Goal: Navigation & Orientation: Find specific page/section

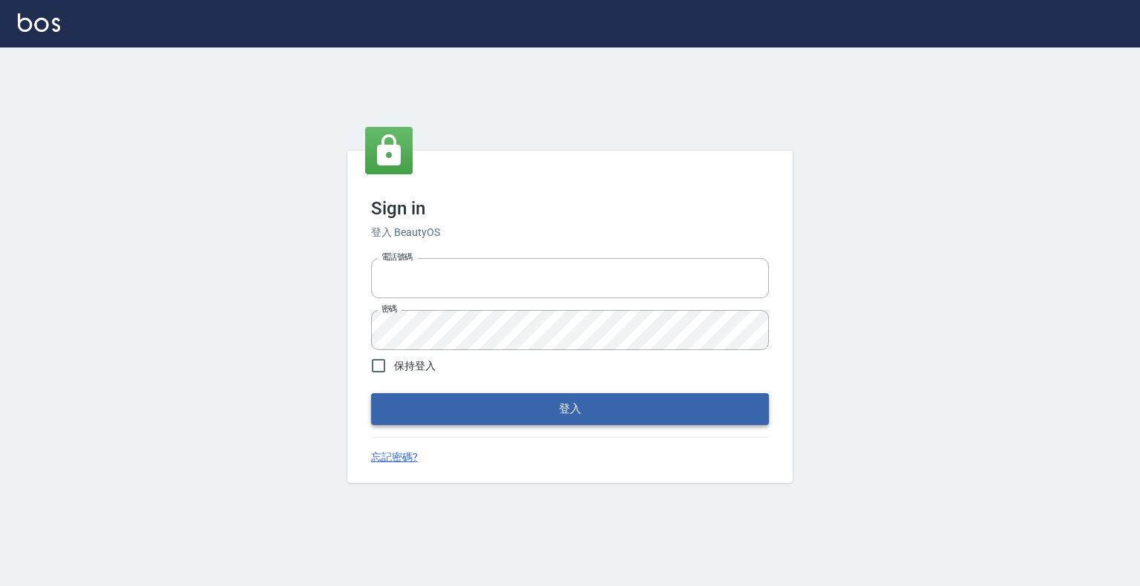
type input "0989849661"
click at [545, 404] on button "登入" at bounding box center [570, 408] width 398 height 31
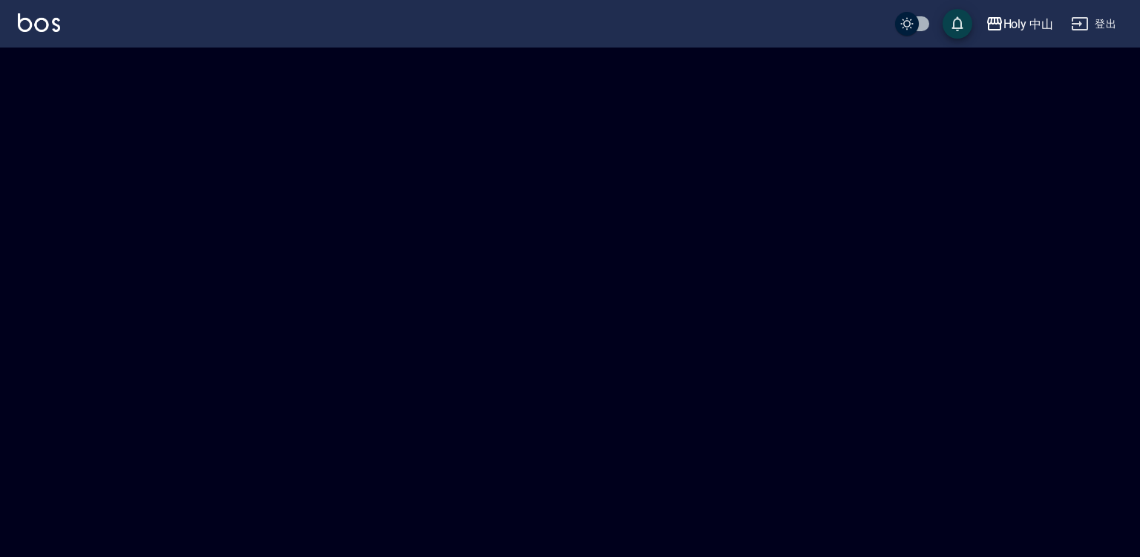
checkbox input "true"
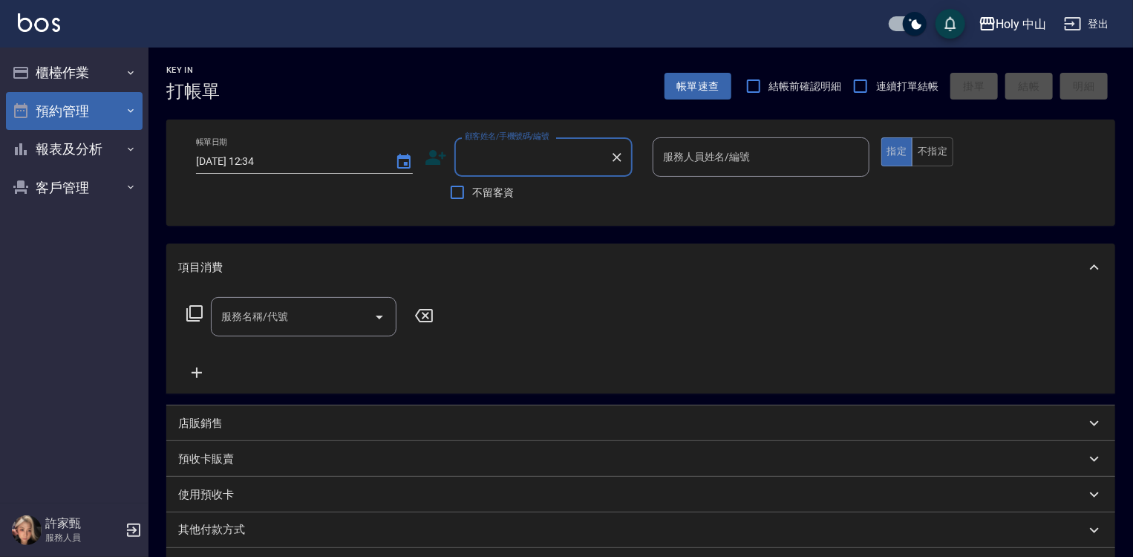
click at [123, 113] on button "預約管理" at bounding box center [74, 111] width 137 height 39
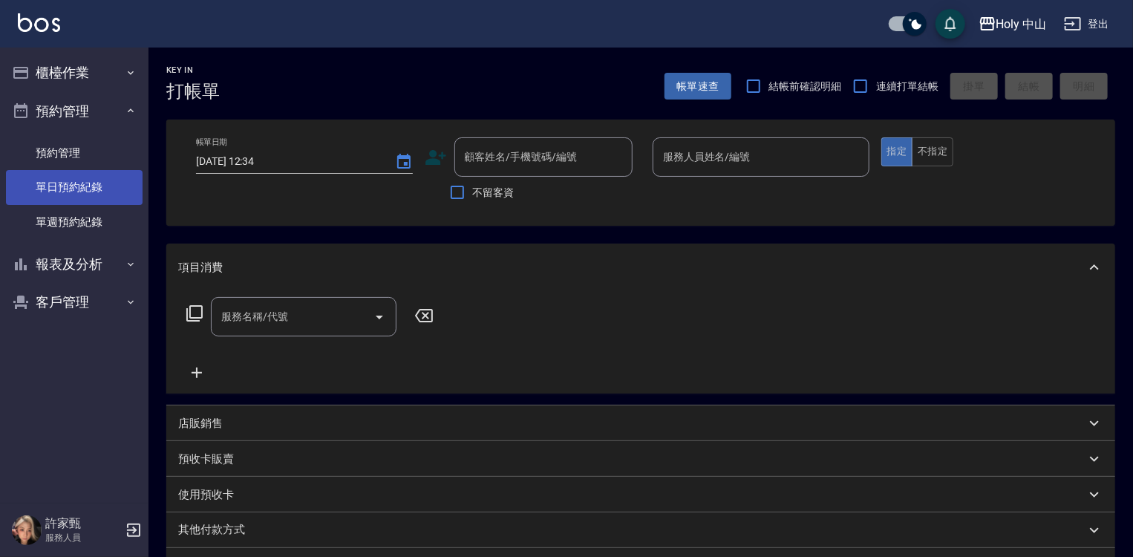
click at [95, 185] on link "單日預約紀錄" at bounding box center [74, 187] width 137 height 34
